Goal: Information Seeking & Learning: Check status

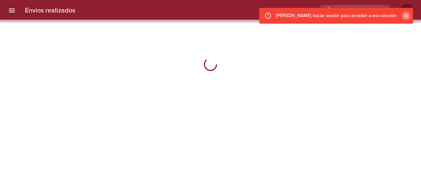
click at [408, 13] on icon "Cerrar" at bounding box center [406, 15] width 7 height 7
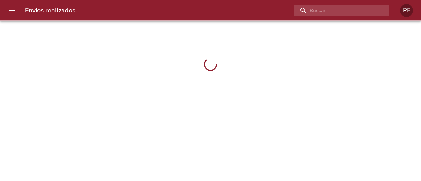
click at [359, 14] on input "buscar" at bounding box center [336, 11] width 84 height 12
paste input "[PERSON_NAME]"
type input "[PERSON_NAME]"
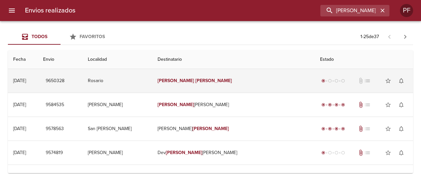
click at [251, 79] on td "[PERSON_NAME]" at bounding box center [233, 81] width 162 height 24
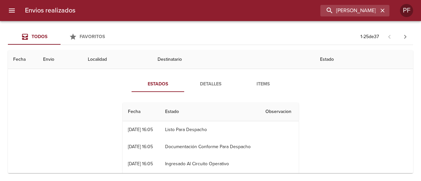
scroll to position [33, 0]
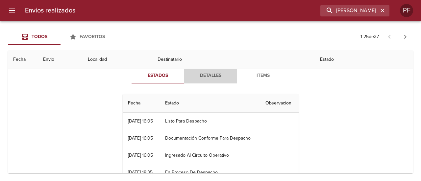
click at [194, 69] on button "Detalles" at bounding box center [210, 76] width 53 height 16
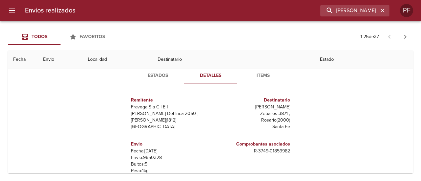
click at [252, 75] on span "Items" at bounding box center [263, 76] width 45 height 8
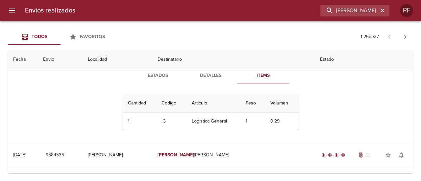
click at [154, 76] on span "Estados" at bounding box center [157, 76] width 45 height 8
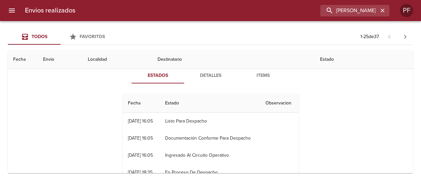
click at [162, 29] on div "Todos Favoritos 1 - 25 de 37" at bounding box center [210, 37] width 405 height 16
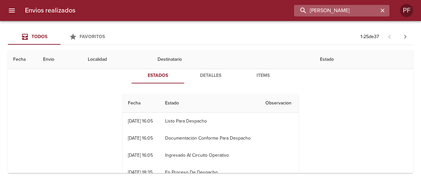
click at [374, 8] on input "[PERSON_NAME]" at bounding box center [336, 11] width 84 height 12
click at [380, 9] on icon "button" at bounding box center [382, 10] width 7 height 7
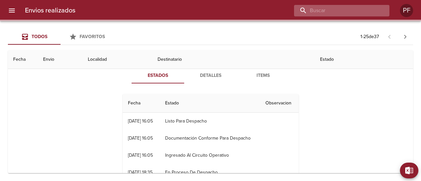
click at [366, 10] on input "buscar" at bounding box center [336, 11] width 84 height 12
paste input "[PERSON_NAME]"
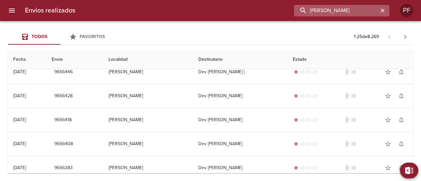
scroll to position [0, 0]
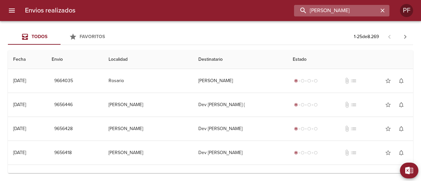
type input "[PERSON_NAME]"
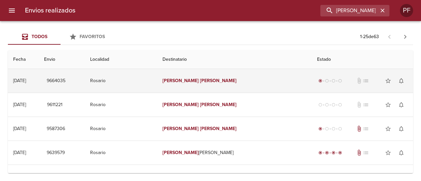
click at [249, 80] on td "[PERSON_NAME]" at bounding box center [234, 81] width 154 height 24
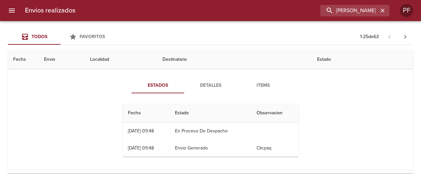
scroll to position [33, 0]
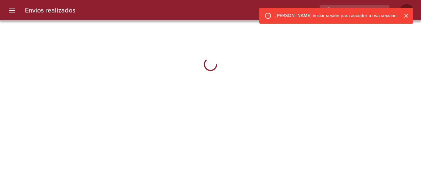
click at [404, 16] on icon "Cerrar" at bounding box center [406, 15] width 7 height 7
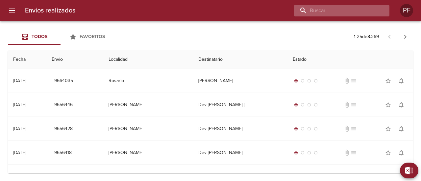
click at [362, 12] on input "buscar" at bounding box center [336, 11] width 84 height 12
paste input "STELLA MARIS FERNAND"
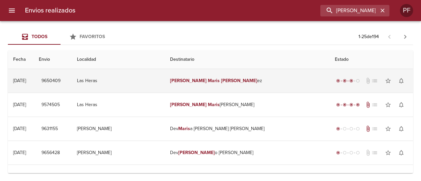
click at [219, 78] on em "Maris" at bounding box center [214, 81] width 12 height 6
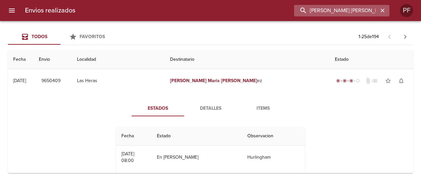
click at [339, 13] on input "STELLA MARIS FERNAND" at bounding box center [336, 11] width 84 height 12
paste input "JUAN EMANUEL CASELLA"
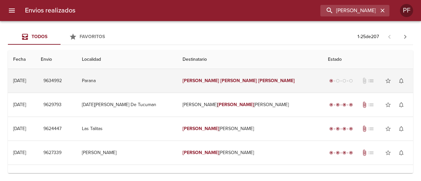
click at [237, 81] on td "Juan Emanuel Casella" at bounding box center [249, 81] width 145 height 24
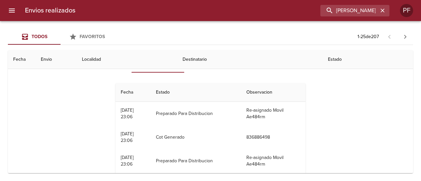
scroll to position [66, 0]
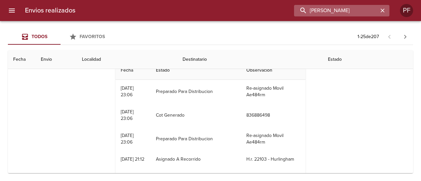
click at [359, 8] on input "JUAN EMANUEL CASELLA" at bounding box center [336, 11] width 84 height 12
paste input "EDUARDO BUSCHIAZZO"
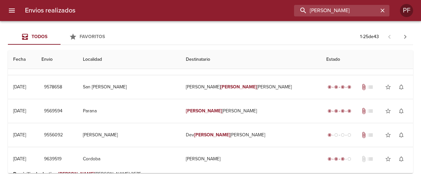
scroll to position [0, 0]
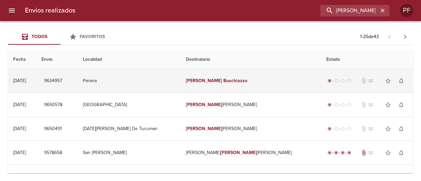
click at [169, 89] on td "Parana" at bounding box center [129, 81] width 103 height 24
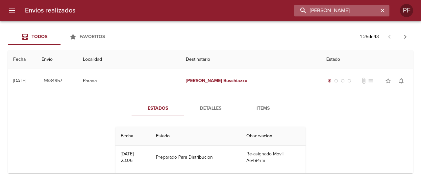
click at [350, 12] on input "EDUARDO BUSCHIAZZO" at bounding box center [336, 11] width 84 height 12
paste input "ANDRES GUILLERMO GUI"
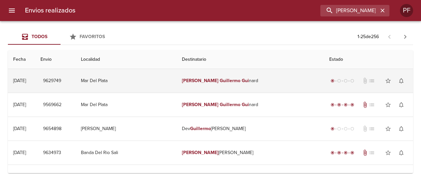
click at [219, 78] on em "Gui" at bounding box center [222, 81] width 7 height 6
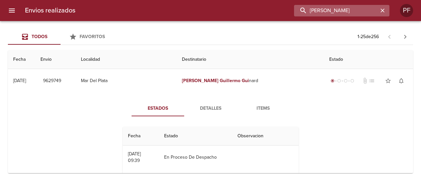
click at [357, 11] on input "ANDRES GUILLERMO GUI" at bounding box center [336, 11] width 84 height 12
paste input "CLAUDIA ESTELA ROMAN"
type input "CLAUDIA ESTELA ROMAN"
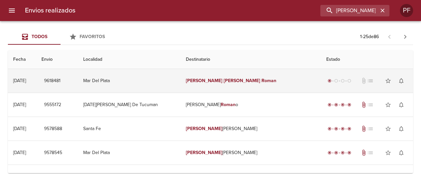
click at [257, 82] on td "Claudia Estela Roman" at bounding box center [250, 81] width 140 height 24
